Goal: Information Seeking & Learning: Learn about a topic

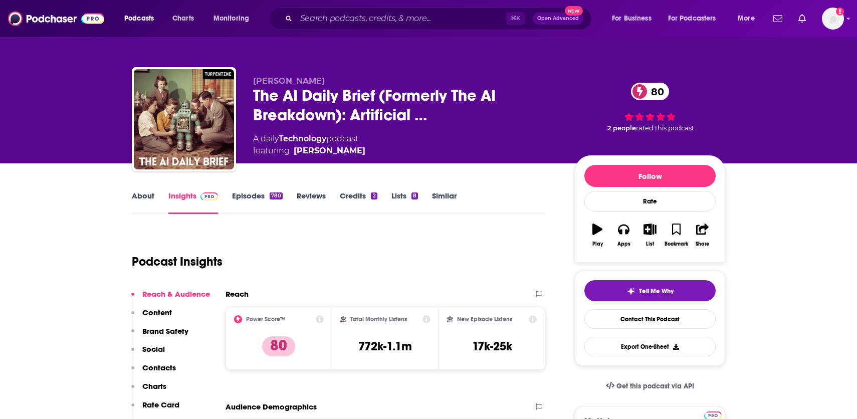
click at [247, 197] on link "Episodes 780" at bounding box center [257, 202] width 51 height 23
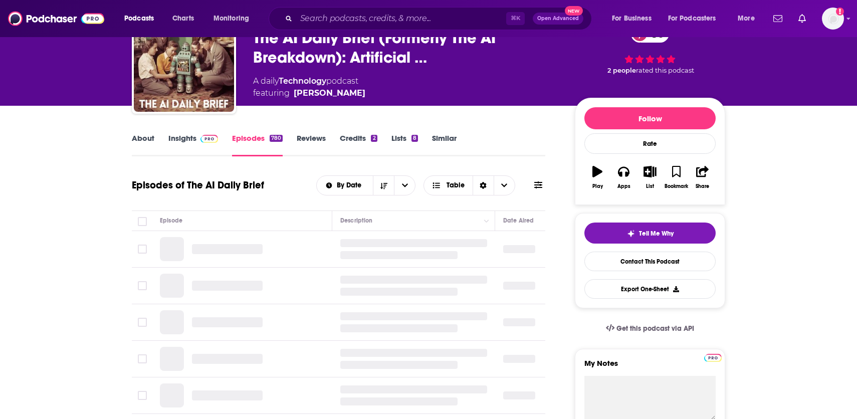
scroll to position [159, 0]
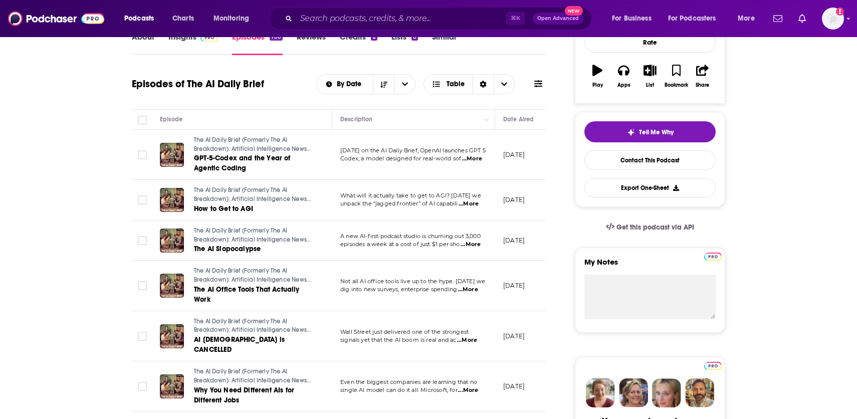
click at [479, 160] on span "...More" at bounding box center [472, 159] width 20 height 8
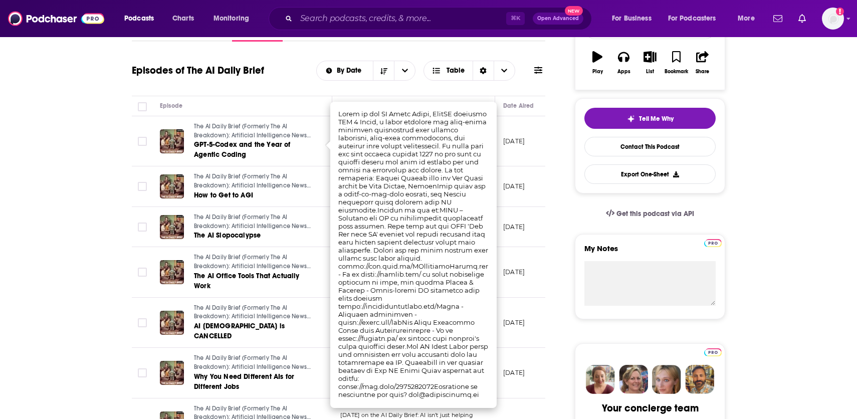
scroll to position [145, 0]
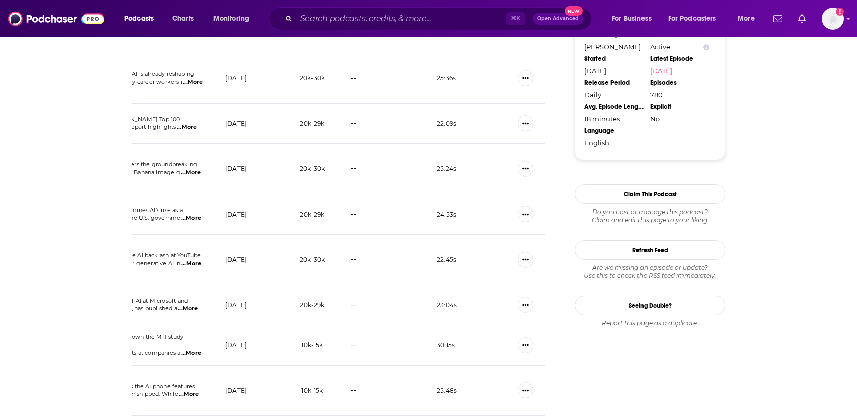
scroll to position [1087, 0]
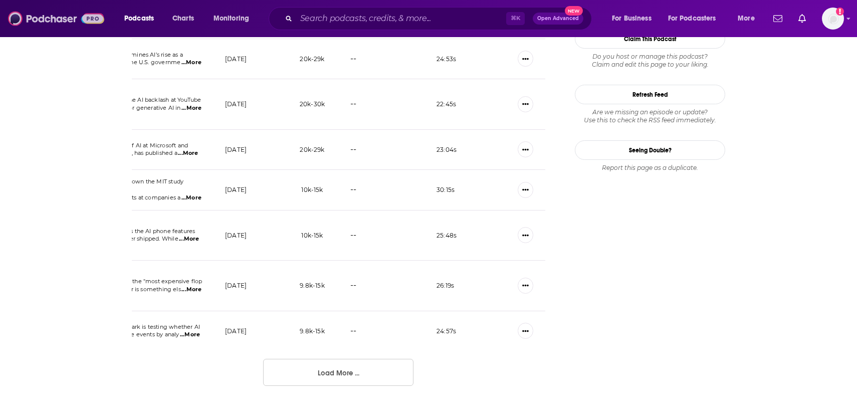
click at [43, 22] on img at bounding box center [56, 18] width 96 height 19
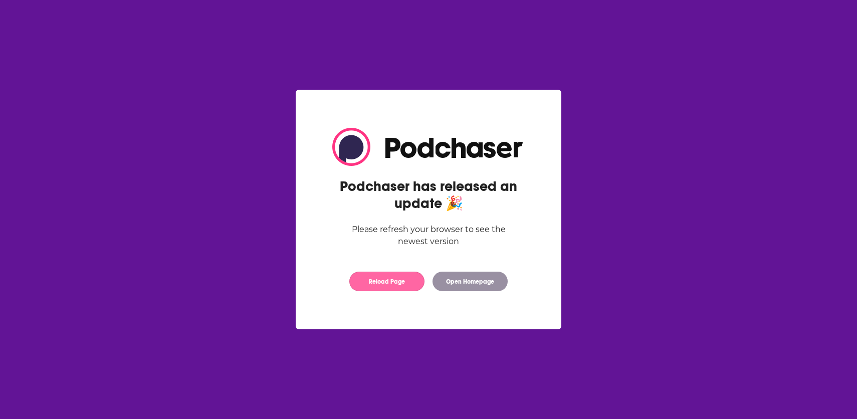
click at [396, 285] on button "Reload Page" at bounding box center [386, 282] width 75 height 20
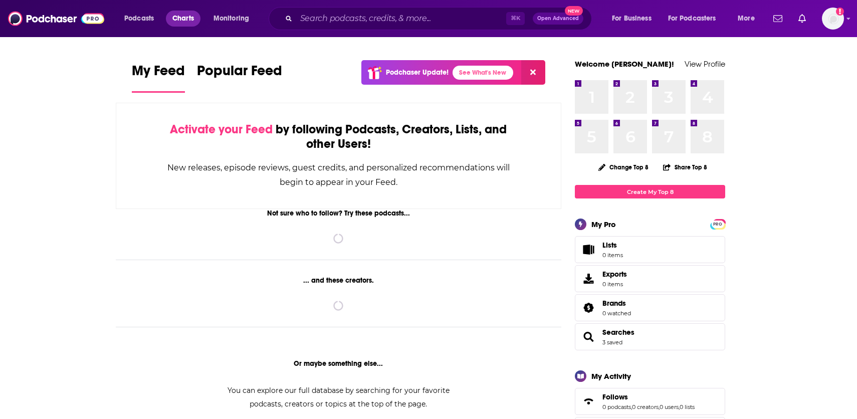
click at [193, 25] on span "Charts" at bounding box center [183, 19] width 22 height 14
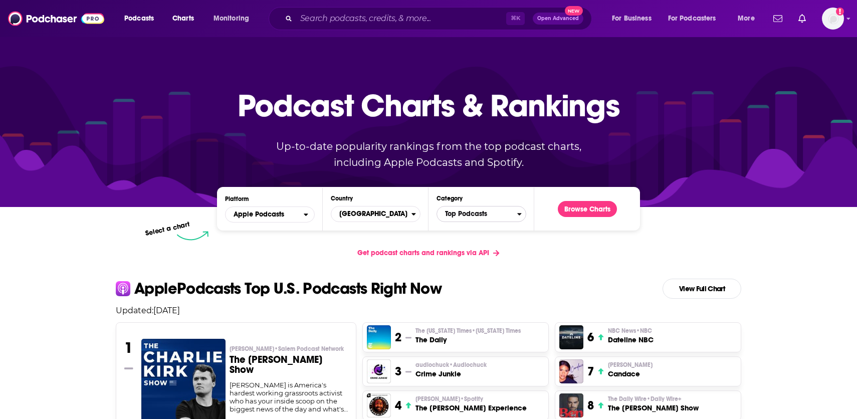
click at [457, 211] on span "Top Podcasts" at bounding box center [477, 214] width 80 height 17
click at [473, 231] on input "Categories" at bounding box center [481, 230] width 81 height 14
type input "a"
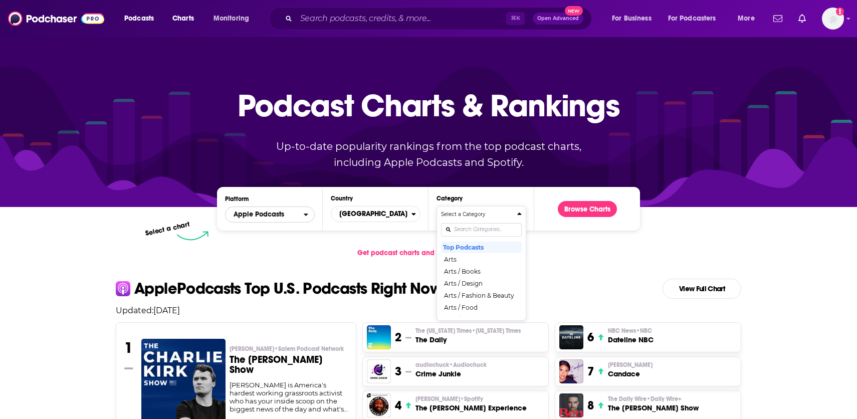
click at [268, 216] on span "Apple Podcasts" at bounding box center [259, 214] width 51 height 7
click at [263, 247] on span "Spotify" at bounding box center [269, 245] width 77 height 6
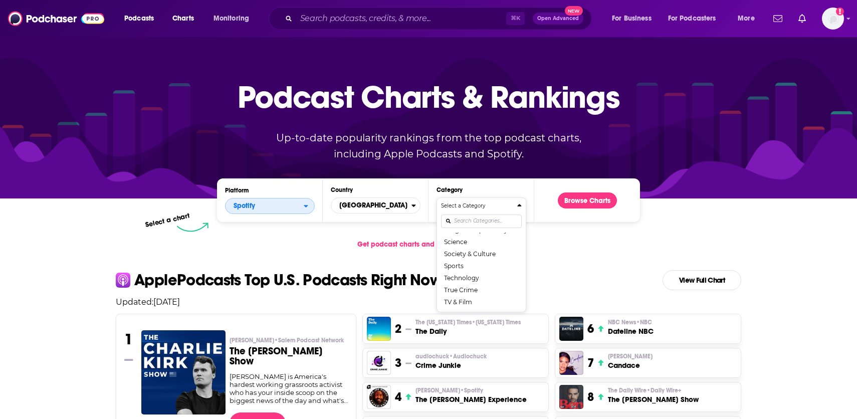
click at [299, 208] on span "Spotify" at bounding box center [265, 206] width 78 height 17
click at [283, 225] on span "Apple Podcasts" at bounding box center [269, 224] width 77 height 6
click at [489, 265] on button "Technology" at bounding box center [481, 269] width 81 height 12
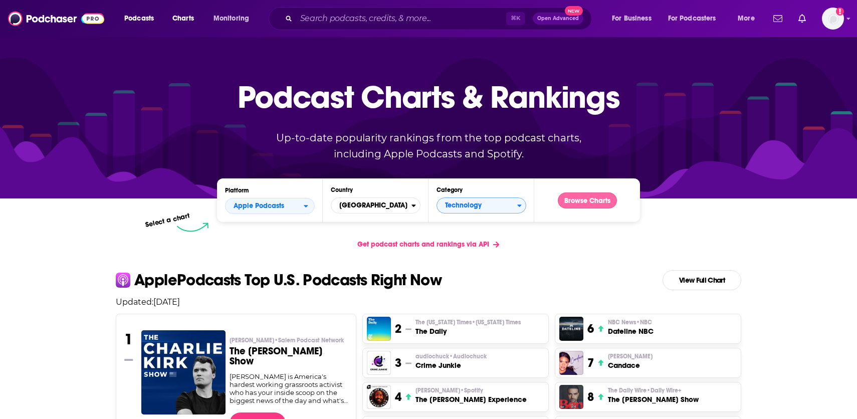
click at [580, 199] on button "Browse Charts" at bounding box center [587, 201] width 59 height 16
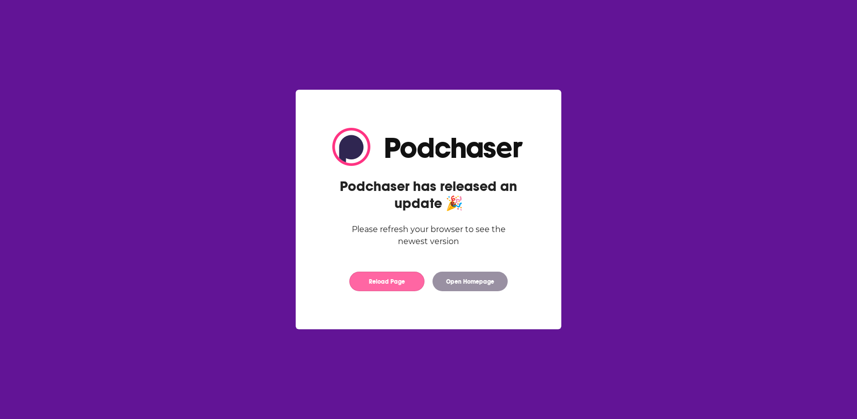
click at [398, 289] on button "Reload Page" at bounding box center [386, 282] width 75 height 20
click at [397, 283] on button "Reload Page" at bounding box center [386, 282] width 75 height 20
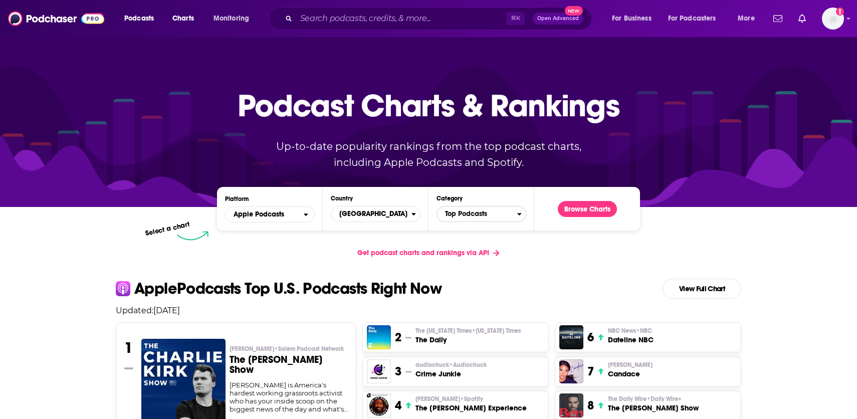
click at [512, 213] on span "Top Podcasts" at bounding box center [477, 214] width 80 height 17
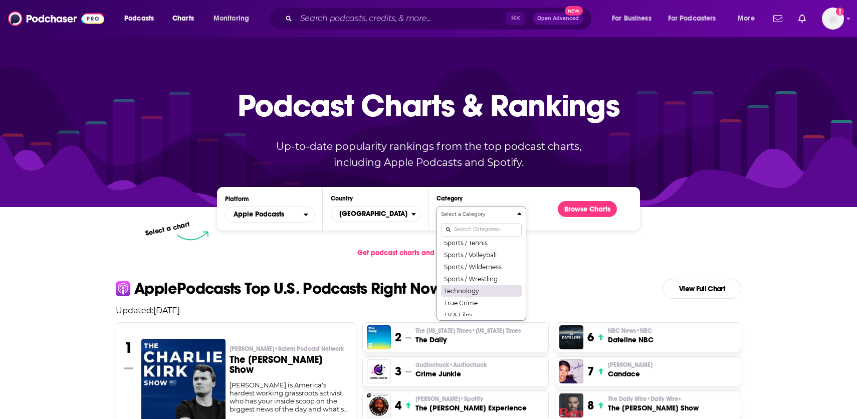
click at [487, 290] on button "Technology" at bounding box center [481, 291] width 81 height 12
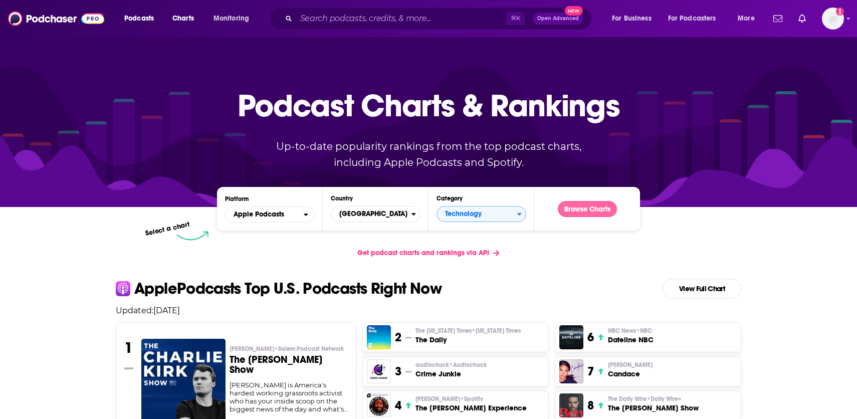
click at [579, 214] on button "Browse Charts" at bounding box center [587, 209] width 59 height 16
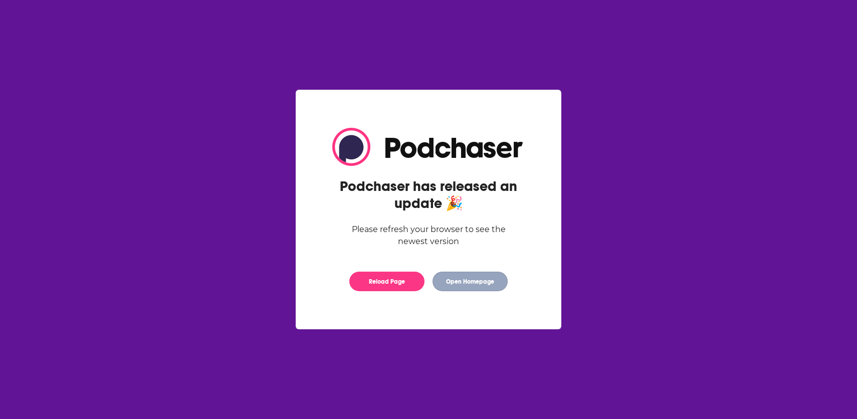
click at [455, 285] on button "Open Homepage" at bounding box center [470, 282] width 75 height 20
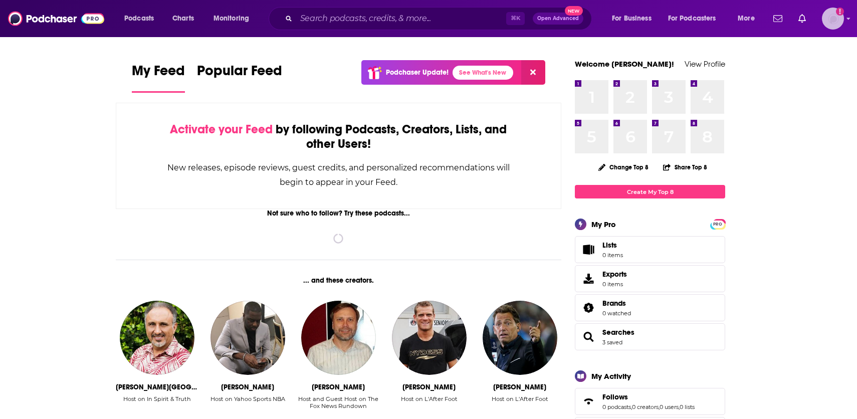
click at [842, 11] on icon "Add a profile image" at bounding box center [840, 12] width 8 height 8
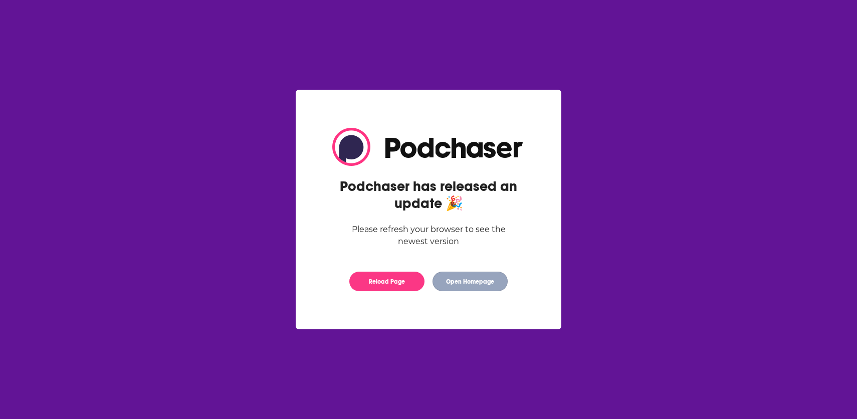
click at [474, 287] on button "Open Homepage" at bounding box center [470, 282] width 75 height 20
click at [392, 285] on button "Reload Page" at bounding box center [386, 282] width 75 height 20
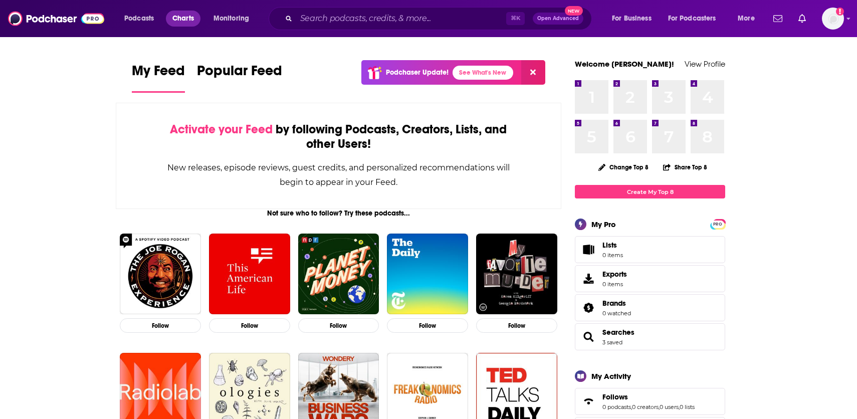
click at [193, 21] on span "Charts" at bounding box center [183, 19] width 22 height 14
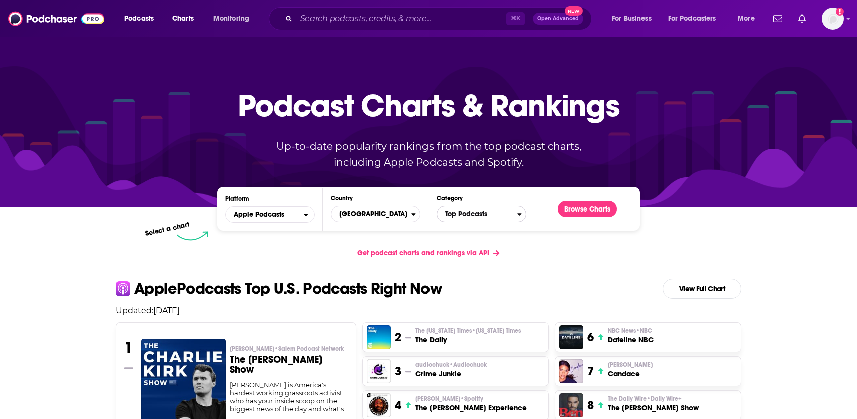
click at [460, 213] on span "Top Podcasts" at bounding box center [477, 214] width 80 height 17
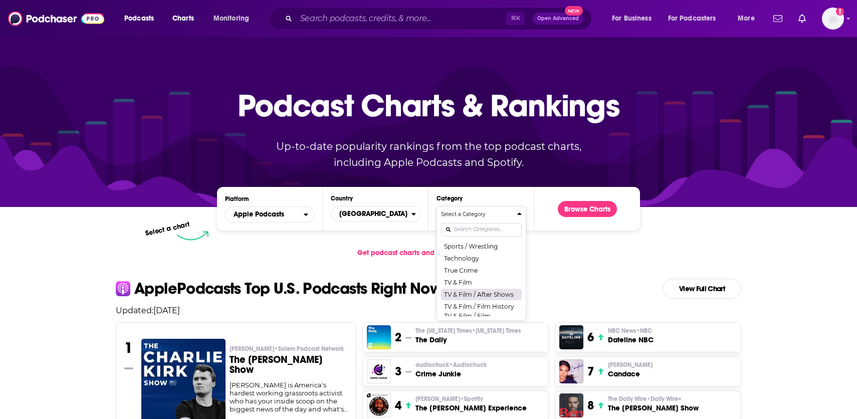
scroll to position [1276, 0]
click at [473, 261] on button "Technology" at bounding box center [481, 257] width 81 height 12
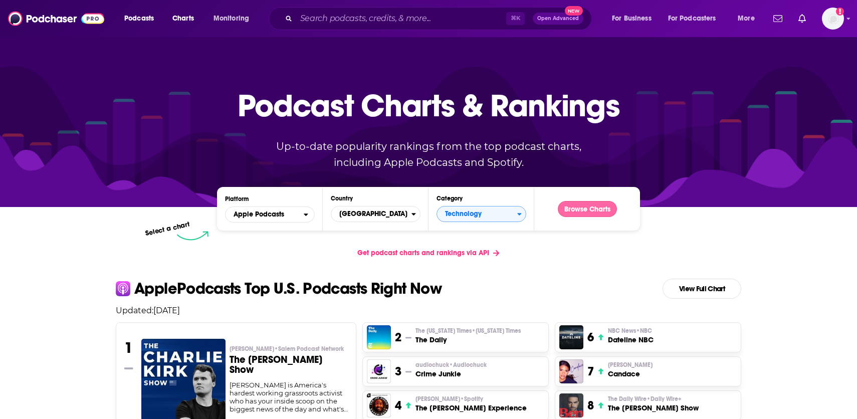
click at [585, 214] on button "Browse Charts" at bounding box center [587, 209] width 59 height 16
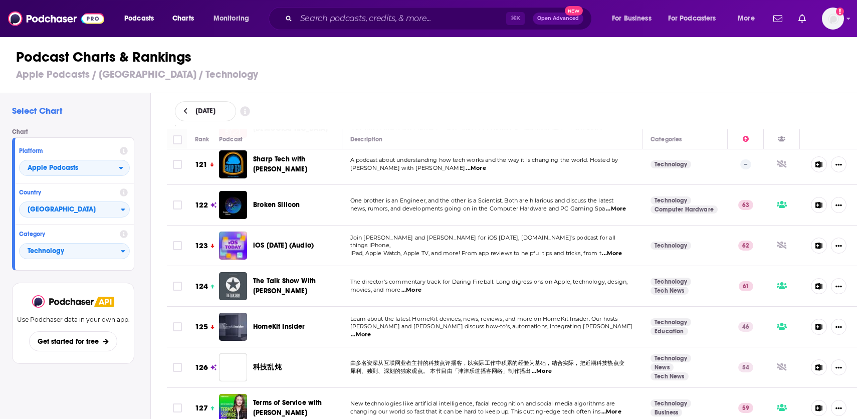
scroll to position [4996, 0]
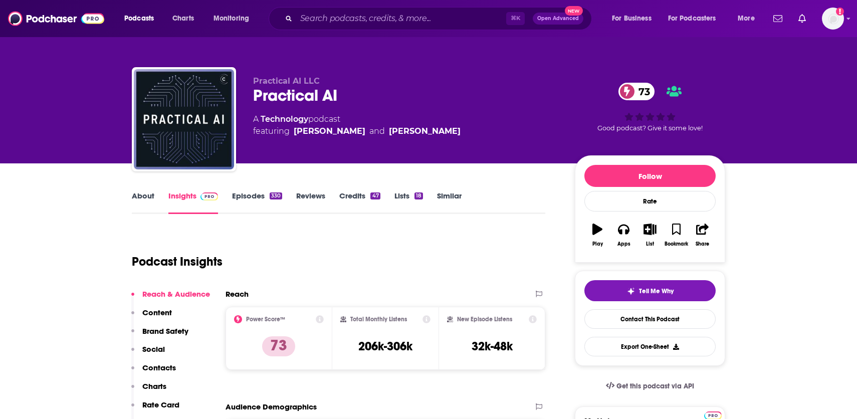
click at [358, 197] on link "Credits 47" at bounding box center [359, 202] width 41 height 23
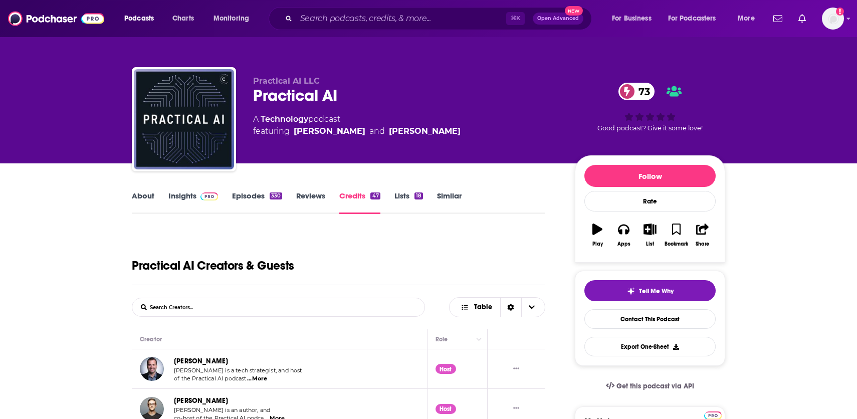
click at [258, 198] on link "Episodes 330" at bounding box center [257, 202] width 50 height 23
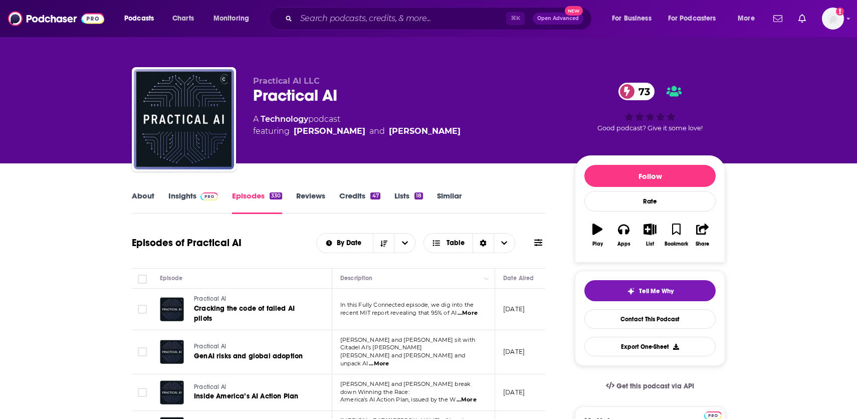
click at [148, 199] on link "About" at bounding box center [143, 202] width 23 height 23
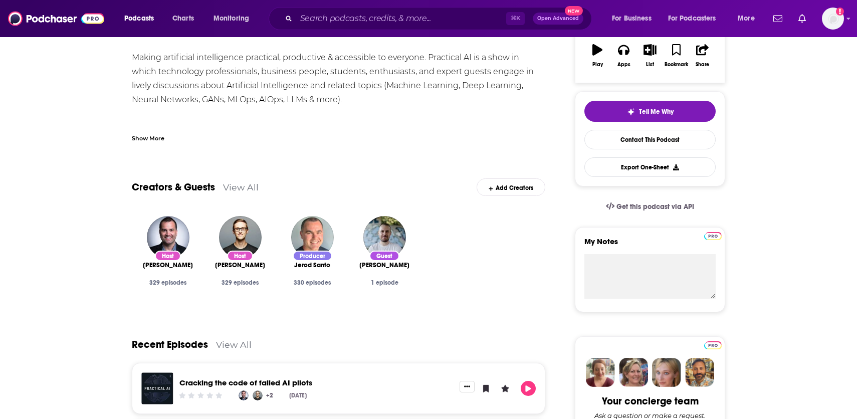
scroll to position [181, 0]
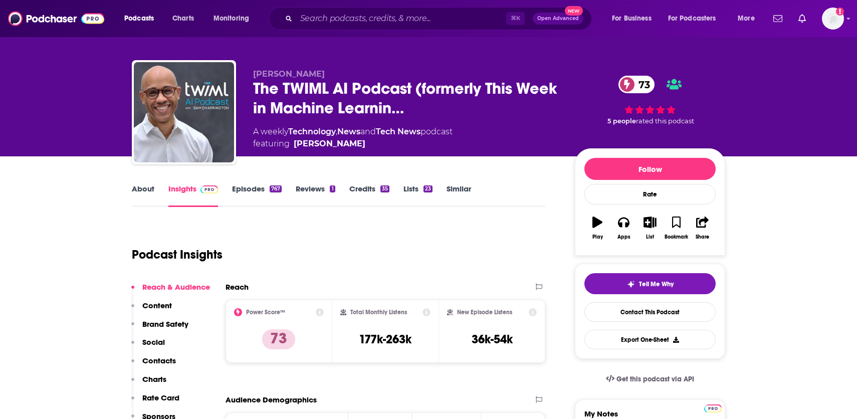
scroll to position [8, 0]
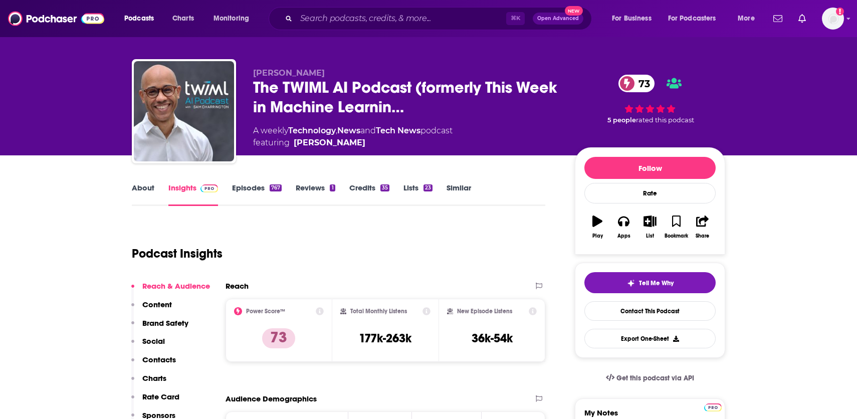
click at [249, 192] on link "Episodes 767" at bounding box center [257, 194] width 50 height 23
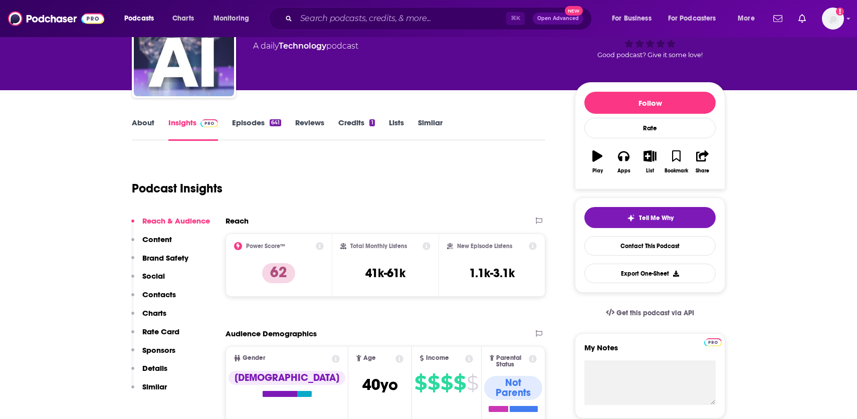
scroll to position [67, 0]
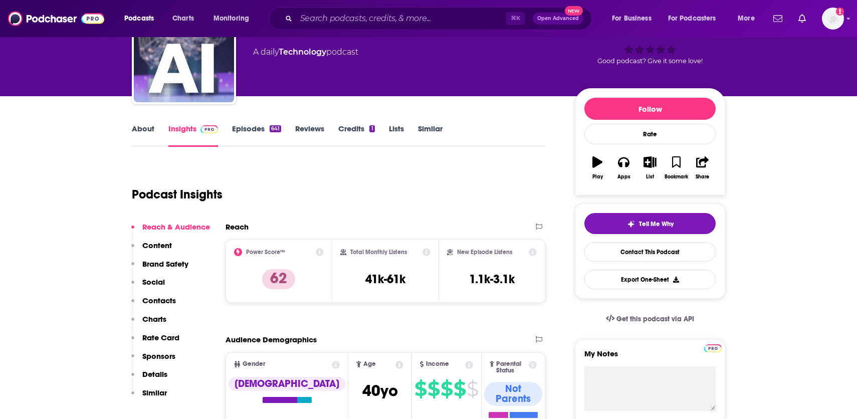
click at [260, 131] on link "Episodes 641" at bounding box center [256, 135] width 49 height 23
